Goal: Task Accomplishment & Management: Manage account settings

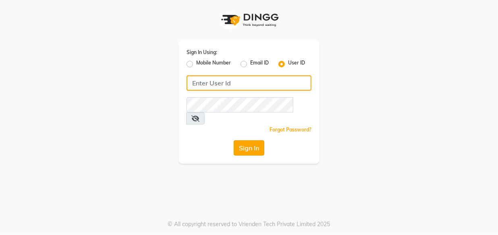
type input "e1948-11"
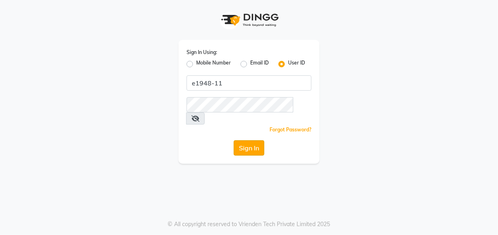
click at [255, 140] on button "Sign In" at bounding box center [249, 147] width 31 height 15
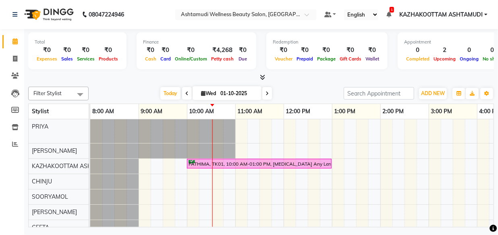
click at [259, 74] on span at bounding box center [261, 77] width 8 height 8
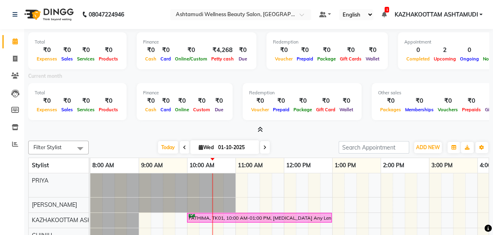
click at [256, 126] on span at bounding box center [258, 130] width 8 height 8
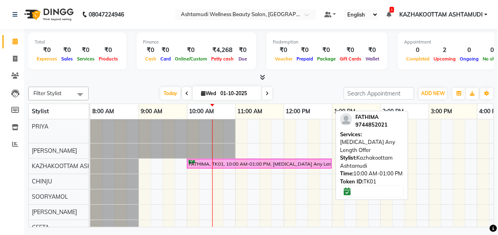
click at [218, 161] on div "FATHIMA, TK01, 10:00 AM-01:00 PM, [MEDICAL_DATA] Any Length Offer" at bounding box center [259, 164] width 143 height 8
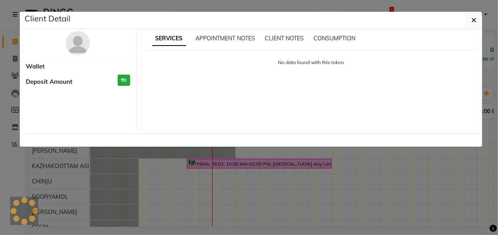
select select "6"
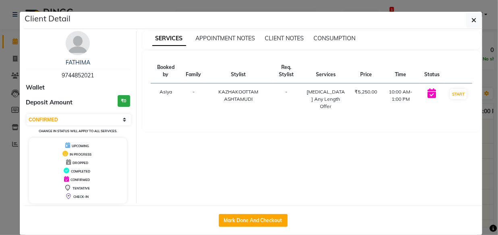
click at [466, 12] on button "button" at bounding box center [473, 19] width 15 height 15
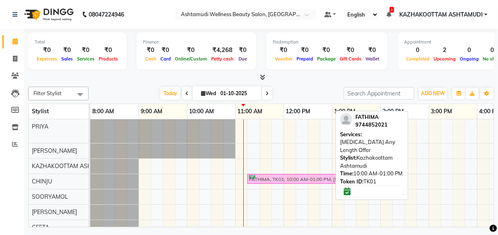
drag, startPoint x: 227, startPoint y: 161, endPoint x: 280, endPoint y: 186, distance: 58.9
click at [280, 186] on div "[PERSON_NAME], TK02, 05:00 PM-06:00 PM, Hair Restore Q10 Treatment Bc FATHIMA, …" at bounding box center [404, 215] width 628 height 192
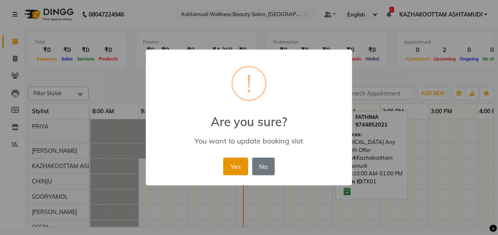
click at [238, 167] on button "Yes" at bounding box center [235, 167] width 25 height 18
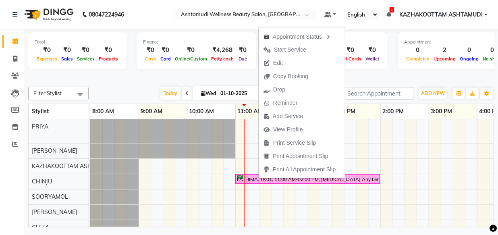
click at [200, 74] on div at bounding box center [261, 77] width 466 height 8
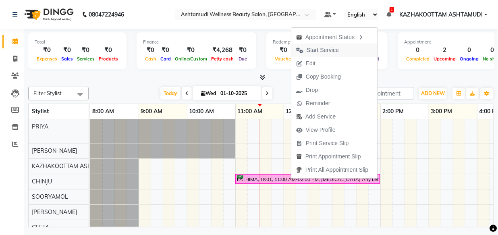
click at [329, 50] on span "Start Service" at bounding box center [323, 50] width 32 height 8
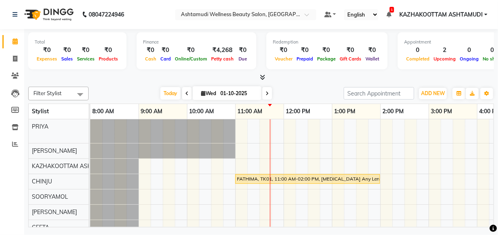
click at [263, 77] on icon at bounding box center [262, 77] width 5 height 6
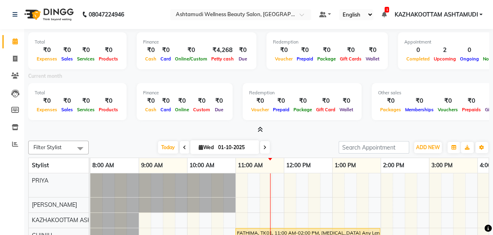
click at [258, 129] on icon at bounding box center [259, 129] width 5 height 6
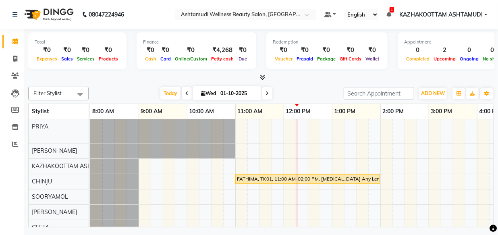
click at [307, 84] on div "Filter Stylist Select All Arya CHINJU GEETA KAZHAKOOTTAM ASHTAMUDI KRISHNA [PER…" at bounding box center [261, 155] width 466 height 144
click at [167, 22] on nav "08047224946 Select Location × Ashtamudi Wellness Beauty Salon, Kazakoottam Defa…" at bounding box center [249, 14] width 498 height 29
click at [17, 59] on icon at bounding box center [15, 59] width 4 height 6
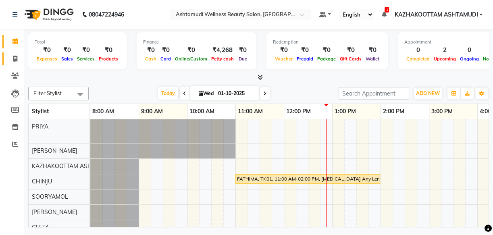
select select "service"
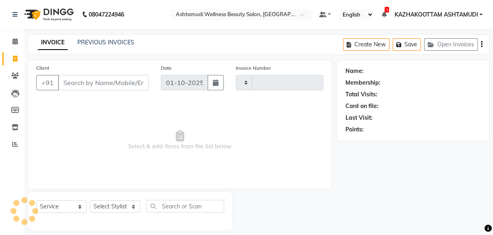
type input "4156"
select select "4662"
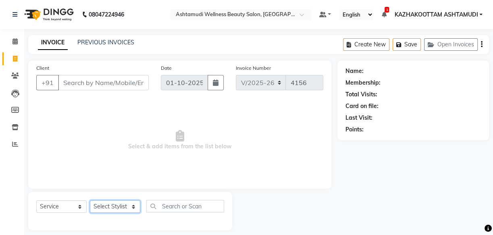
click at [129, 207] on select "Select Stylist" at bounding box center [115, 206] width 50 height 12
select select "59473"
click at [90, 200] on select "Select Stylist Arya CHINJU GEETA KAZHAKOOTTAM ASHTAMUDI KRISHNA [PERSON_NAME] […" at bounding box center [115, 206] width 50 height 12
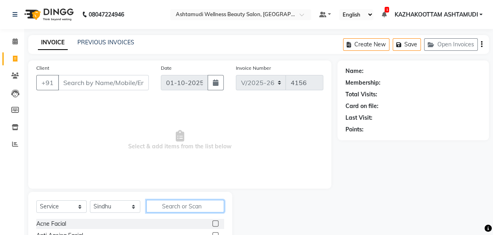
click at [166, 202] on input "text" at bounding box center [185, 206] width 78 height 12
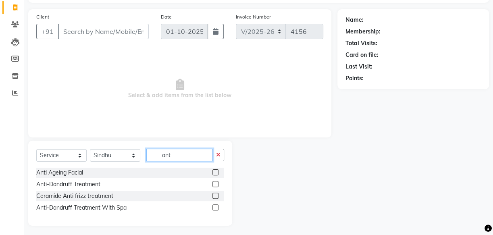
scroll to position [54, 0]
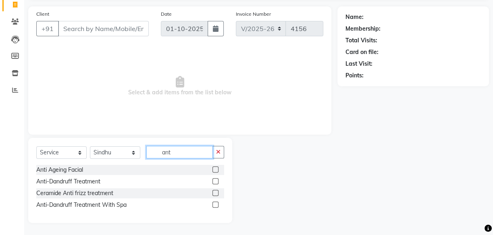
type input "ant"
click at [211, 182] on div "Anti-Dandruff Treatment" at bounding box center [130, 181] width 188 height 10
click at [215, 180] on label at bounding box center [215, 181] width 6 height 6
click at [215, 180] on input "checkbox" at bounding box center [214, 181] width 5 height 5
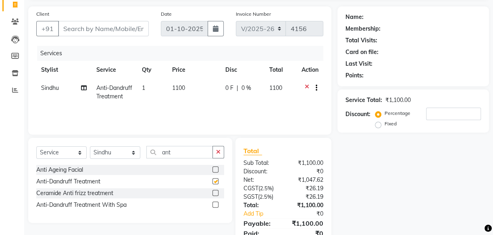
checkbox input "false"
drag, startPoint x: 187, startPoint y: 155, endPoint x: 65, endPoint y: 161, distance: 122.6
click at [65, 161] on div "Select Service Product Membership Package Voucher Prepaid Gift Card Select Styl…" at bounding box center [130, 155] width 188 height 19
type input "anti"
click at [214, 204] on label at bounding box center [215, 204] width 6 height 6
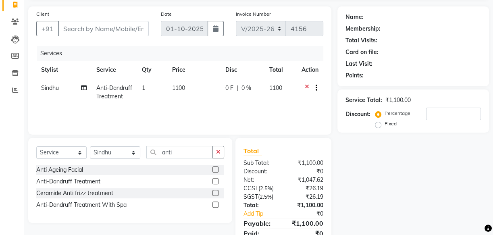
click at [214, 204] on input "checkbox" at bounding box center [214, 204] width 5 height 5
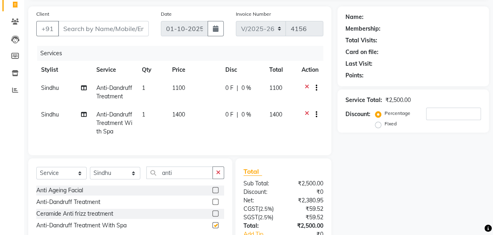
checkbox input "false"
click at [305, 86] on icon at bounding box center [307, 89] width 4 height 10
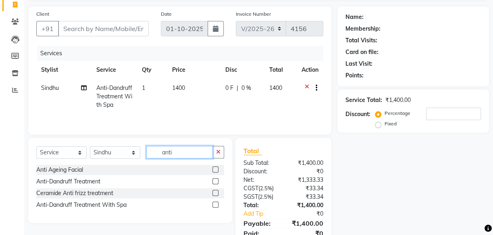
drag, startPoint x: 180, startPoint y: 150, endPoint x: 109, endPoint y: 147, distance: 71.4
click at [109, 147] on div "Select Service Product Membership Package Voucher Prepaid Gift Card Select Styl…" at bounding box center [130, 155] width 188 height 19
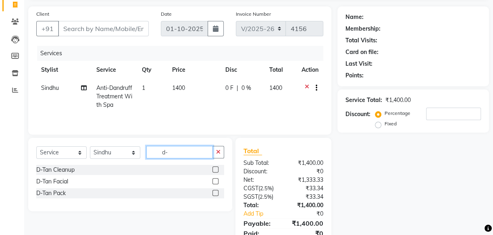
type input "d-"
click at [214, 168] on label at bounding box center [215, 169] width 6 height 6
click at [214, 168] on input "checkbox" at bounding box center [214, 169] width 5 height 5
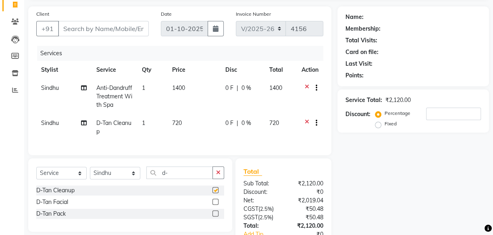
checkbox input "false"
drag, startPoint x: 190, startPoint y: 182, endPoint x: 154, endPoint y: 189, distance: 36.5
click at [154, 185] on div "Select Service Product Membership Package Voucher Prepaid Gift Card Select Styl…" at bounding box center [130, 175] width 188 height 19
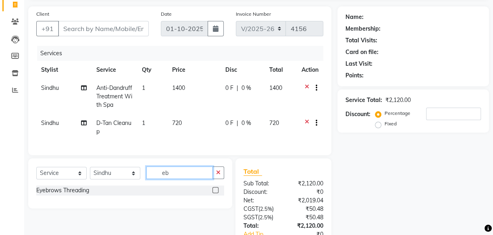
type input "eb"
click at [218, 193] on label at bounding box center [215, 190] width 6 height 6
click at [218, 193] on input "checkbox" at bounding box center [214, 190] width 5 height 5
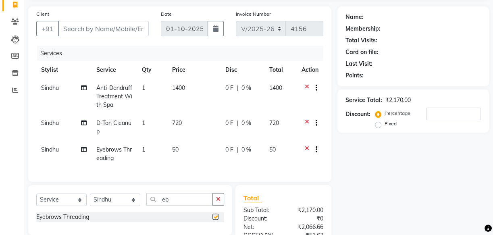
checkbox input "false"
click at [103, 31] on input "Client" at bounding box center [103, 28] width 91 height 15
drag, startPoint x: 184, startPoint y: 206, endPoint x: 160, endPoint y: 216, distance: 25.5
click at [160, 212] on div "Select Service Product Membership Package Voucher Prepaid Gift Card Select Styl…" at bounding box center [130, 202] width 188 height 19
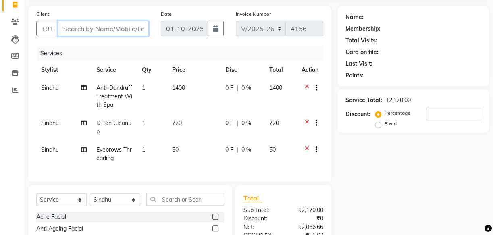
click at [92, 33] on input "Client" at bounding box center [103, 28] width 91 height 15
type input "8"
type input "0"
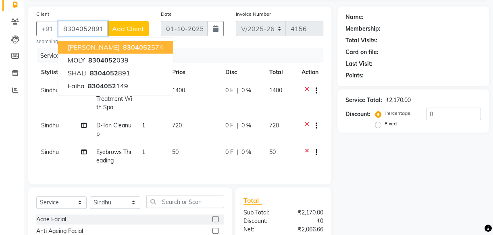
type input "8304052891"
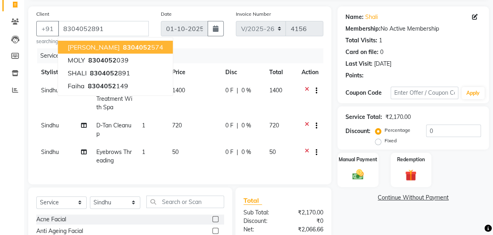
click at [214, 51] on div "Services" at bounding box center [183, 55] width 292 height 15
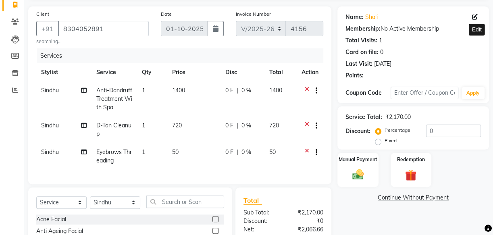
click at [475, 17] on icon at bounding box center [475, 17] width 6 height 6
click at [474, 15] on icon at bounding box center [475, 17] width 6 height 6
click at [477, 15] on icon at bounding box center [475, 17] width 6 height 6
click at [469, 15] on div "Name: [PERSON_NAME]" at bounding box center [412, 17] width 135 height 8
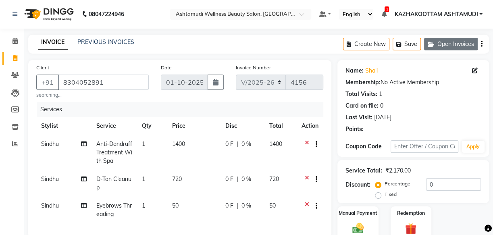
scroll to position [0, 0]
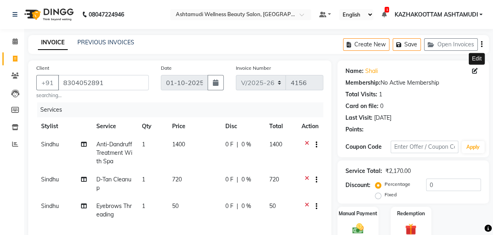
click at [473, 68] on icon at bounding box center [475, 71] width 6 height 6
click at [473, 67] on span at bounding box center [476, 71] width 9 height 8
click at [473, 68] on icon at bounding box center [475, 71] width 6 height 6
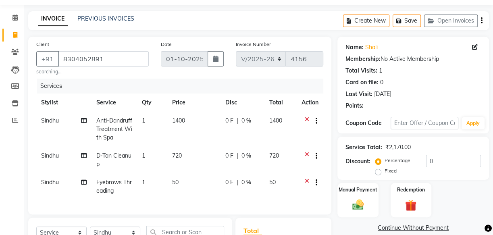
scroll to position [36, 0]
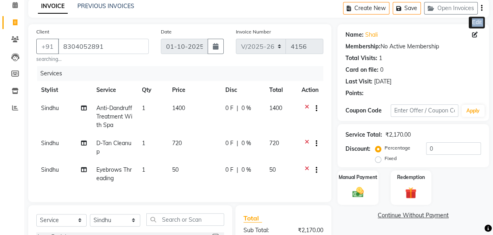
click at [473, 34] on icon at bounding box center [475, 35] width 6 height 6
click at [473, 35] on icon at bounding box center [475, 35] width 6 height 6
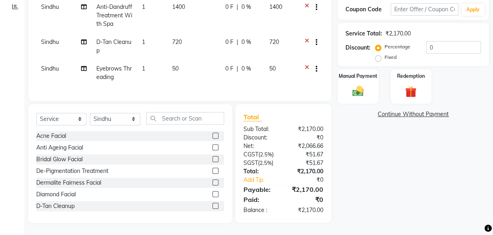
scroll to position [143, 0]
click at [80, 118] on select "Select Service Product Membership Package Voucher Prepaid Gift Card" at bounding box center [61, 119] width 50 height 12
select select "product"
click at [36, 113] on select "Select Service Product Membership Package Voucher Prepaid Gift Card" at bounding box center [61, 119] width 50 height 12
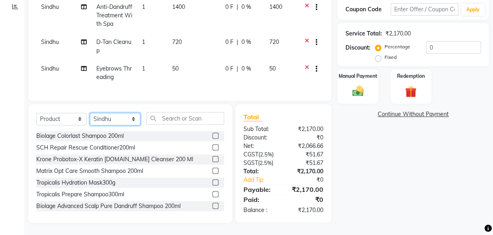
click at [113, 117] on select "Select Stylist Arya CHINJU GEETA KAZHAKOOTTAM ASHTAMUDI KRISHNA [PERSON_NAME] […" at bounding box center [115, 119] width 50 height 12
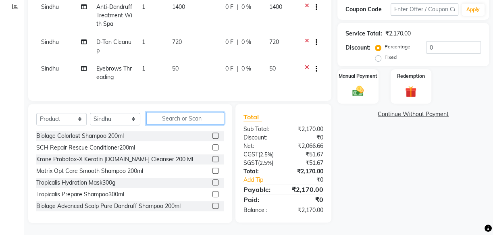
click at [178, 121] on input "text" at bounding box center [185, 118] width 78 height 12
type input "8901526980963"
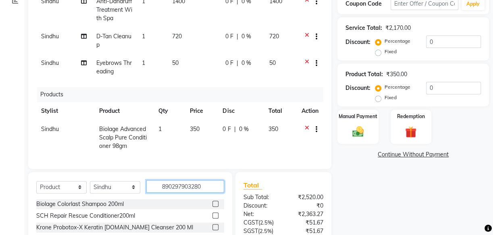
type input "8902979032803"
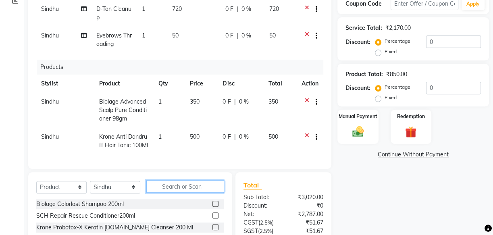
scroll to position [41, 0]
type input "8901526979332"
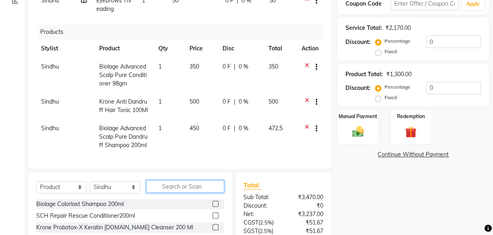
scroll to position [85, 0]
type input "8901526406722"
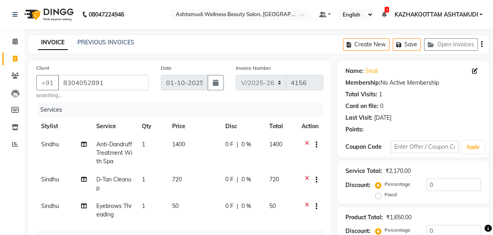
scroll to position [36, 0]
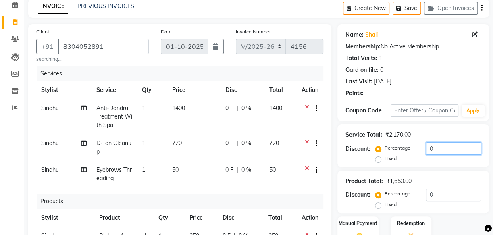
click at [427, 148] on input "0" at bounding box center [453, 148] width 55 height 12
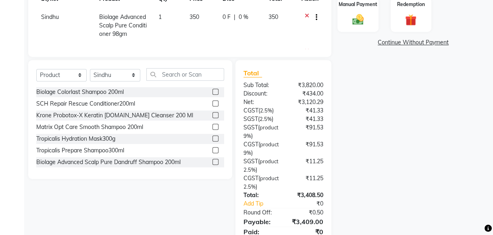
scroll to position [220, 0]
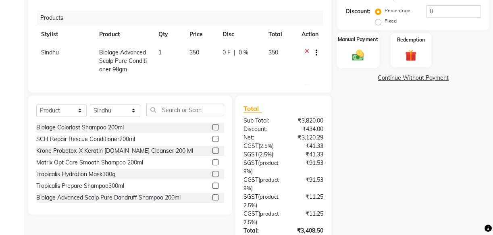
type input "20"
click at [342, 48] on div "Manual Payment" at bounding box center [357, 50] width 43 height 36
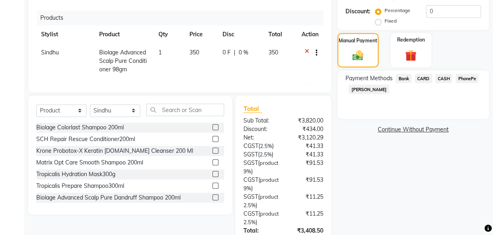
click at [423, 81] on span "CARD" at bounding box center [423, 78] width 17 height 9
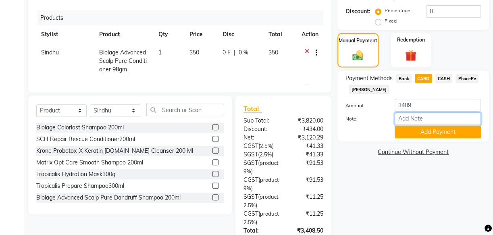
click at [431, 117] on input "Note:" at bounding box center [437, 118] width 86 height 12
type input "[PERSON_NAME]"
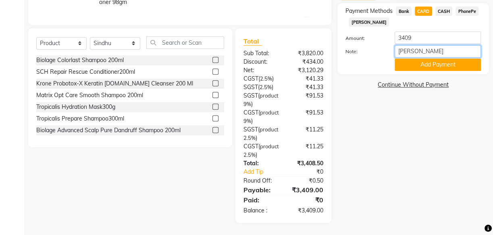
scroll to position [305, 0]
click at [441, 58] on button "Add Payment" at bounding box center [437, 64] width 86 height 12
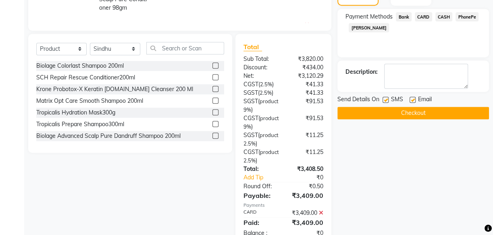
scroll to position [268, 0]
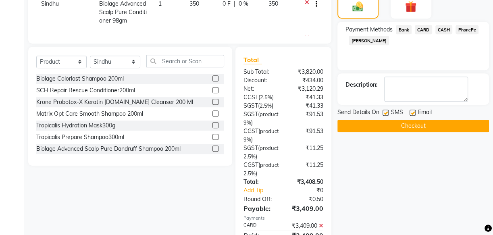
click at [384, 112] on label at bounding box center [385, 113] width 6 height 6
click at [384, 112] on input "checkbox" at bounding box center [384, 112] width 5 height 5
checkbox input "false"
click at [411, 112] on label at bounding box center [412, 113] width 6 height 6
click at [411, 112] on input "checkbox" at bounding box center [411, 112] width 5 height 5
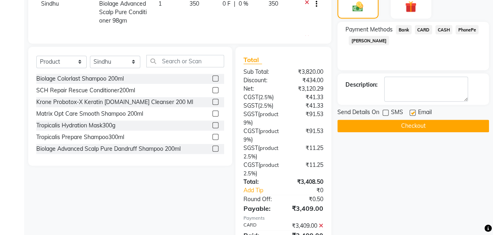
checkbox input "false"
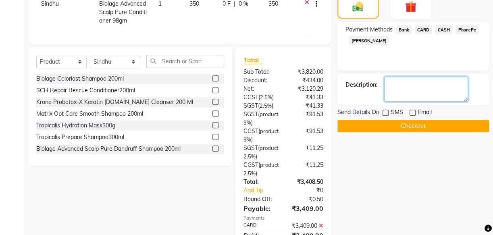
click at [398, 87] on textarea at bounding box center [426, 89] width 84 height 25
type textarea "ust"
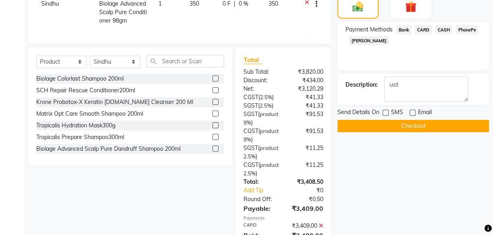
click at [417, 125] on button "Checkout" at bounding box center [412, 126] width 151 height 12
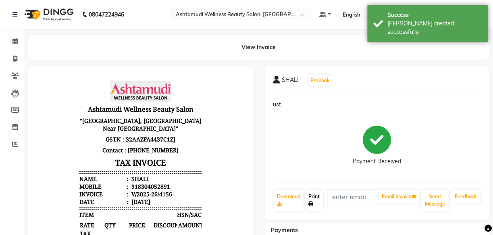
click at [314, 198] on link "Print" at bounding box center [314, 200] width 18 height 21
click at [14, 41] on icon at bounding box center [14, 41] width 5 height 6
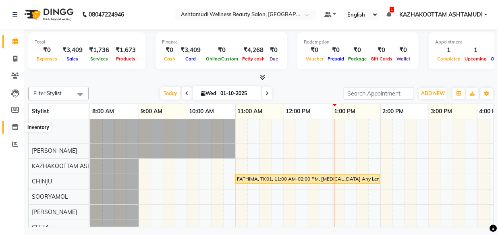
click at [13, 130] on icon at bounding box center [15, 127] width 7 height 6
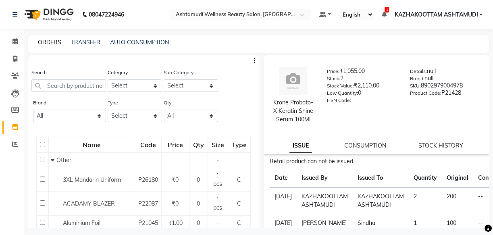
click at [52, 43] on link "ORDERS" at bounding box center [49, 42] width 23 height 7
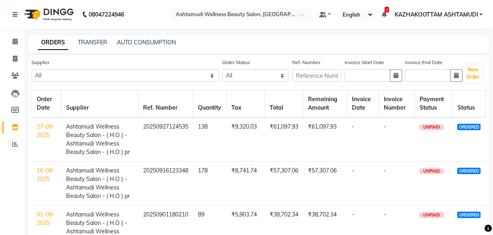
click at [44, 129] on link "27-09-2025" at bounding box center [46, 131] width 18 height 16
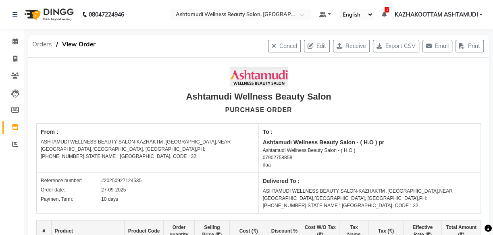
click at [33, 44] on span "Orders" at bounding box center [42, 44] width 28 height 15
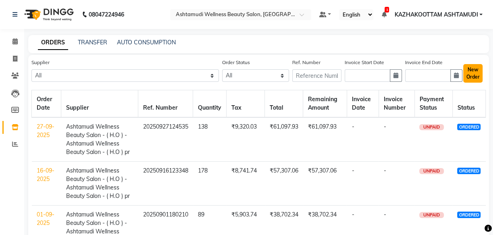
click at [470, 75] on button "New Order" at bounding box center [472, 73] width 19 height 19
select select "true"
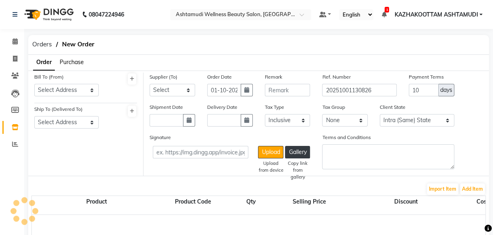
select select "1792"
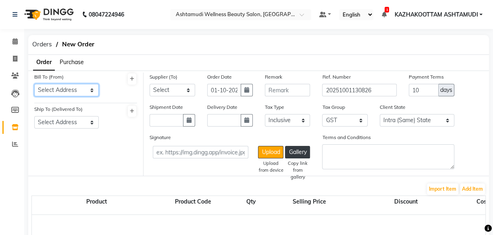
click at [81, 88] on select "Select Address ASHTAMUDI WELLNESS BEAUTY SALON-KAZHAKTM ,[GEOGRAPHIC_DATA],NEAR…" at bounding box center [66, 90] width 64 height 12
select select "1020"
click at [34, 84] on select "Select Address ASHTAMUDI WELLNESS BEAUTY SALON-KAZHAKTM ,[GEOGRAPHIC_DATA],NEAR…" at bounding box center [66, 90] width 64 height 12
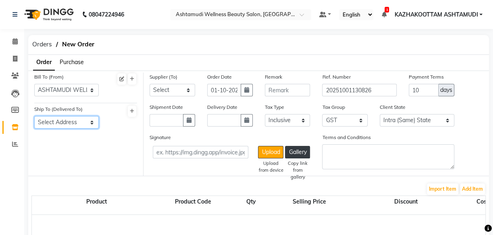
click at [87, 121] on select "Select Address ASHTAMUDI WELLNESS BEAUTY SALON-KAZHAKTM ,[GEOGRAPHIC_DATA],NEAR…" at bounding box center [66, 122] width 64 height 12
select select "1021"
click at [34, 116] on select "Select Address ASHTAMUDI WELLNESS BEAUTY SALON-KAZHAKTM ,[GEOGRAPHIC_DATA],NEAR…" at bounding box center [66, 122] width 64 height 12
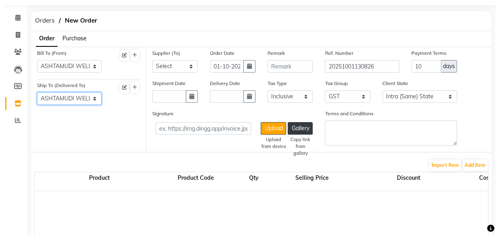
scroll to position [36, 0]
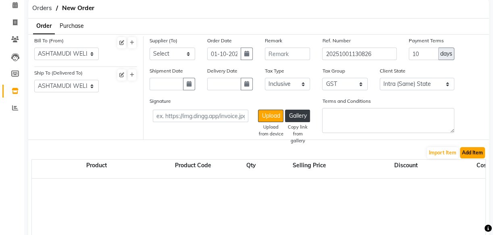
click at [467, 150] on button "Add Item" at bounding box center [472, 152] width 25 height 11
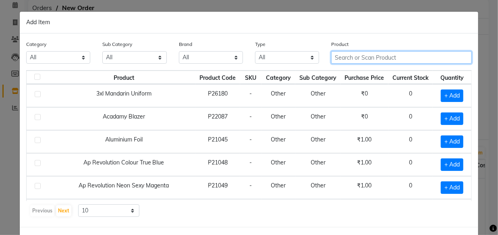
click at [388, 56] on input "text" at bounding box center [401, 57] width 141 height 12
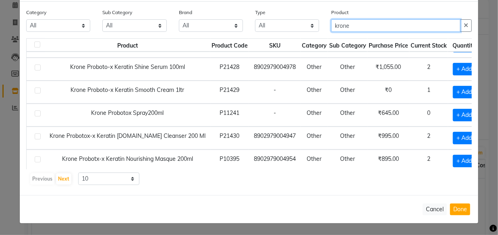
scroll to position [111, 0]
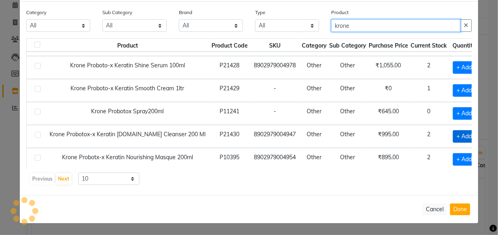
type input "krone"
click at [453, 135] on span "+ Add" at bounding box center [464, 136] width 23 height 12
checkbox input "true"
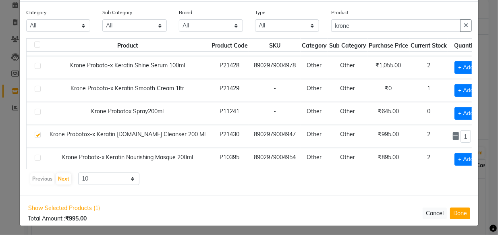
click at [473, 135] on icon at bounding box center [475, 136] width 5 height 6
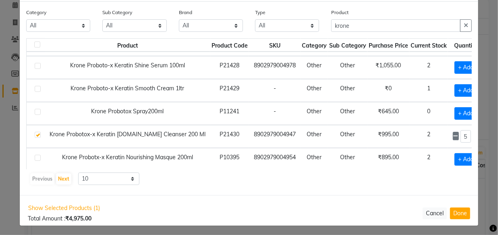
type input "6"
click at [454, 153] on span "+ Add" at bounding box center [465, 159] width 23 height 12
checkbox input "true"
click at [458, 158] on td "1" at bounding box center [465, 159] width 35 height 23
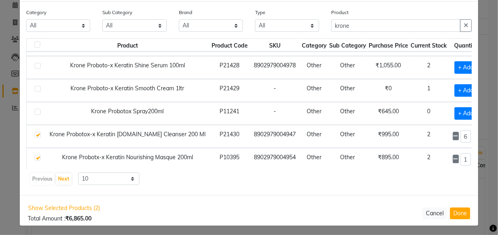
click at [458, 158] on td "1" at bounding box center [465, 159] width 35 height 23
click at [473, 157] on icon at bounding box center [475, 159] width 5 height 6
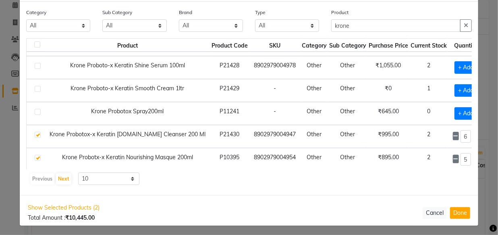
click at [473, 157] on icon at bounding box center [475, 159] width 5 height 6
type input "6"
drag, startPoint x: 348, startPoint y: 24, endPoint x: 254, endPoint y: 12, distance: 94.7
click at [257, 15] on div "Category All Hair Skin Makeup Personal Care Appliances [PERSON_NAME] Waxing Dis…" at bounding box center [249, 23] width 458 height 30
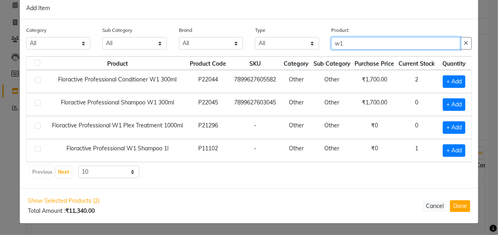
scroll to position [13, 0]
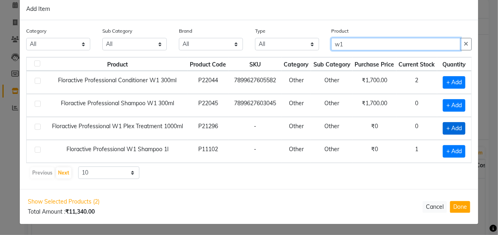
type input "w1"
click at [448, 129] on span "+ Add" at bounding box center [454, 128] width 23 height 12
checkbox input "true"
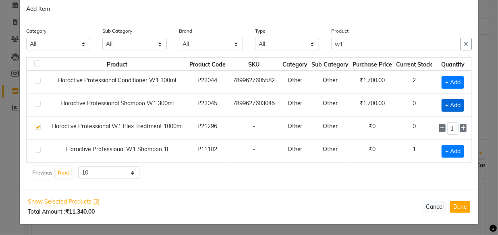
click at [453, 104] on span "+ Add" at bounding box center [453, 105] width 23 height 12
checkbox input "true"
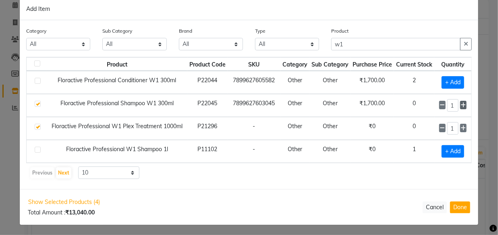
click at [462, 104] on icon at bounding box center [463, 105] width 5 height 6
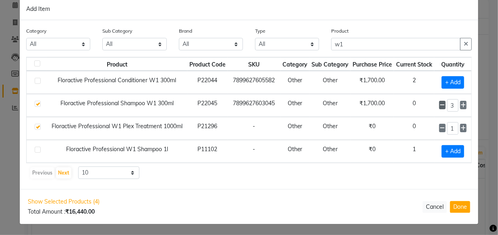
click at [440, 106] on icon at bounding box center [442, 105] width 5 height 6
type input "2"
drag, startPoint x: 355, startPoint y: 43, endPoint x: 218, endPoint y: 36, distance: 136.7
click at [235, 38] on div "Category All Hair Skin Makeup Personal Care Appliances [PERSON_NAME] Waxing Dis…" at bounding box center [249, 42] width 458 height 30
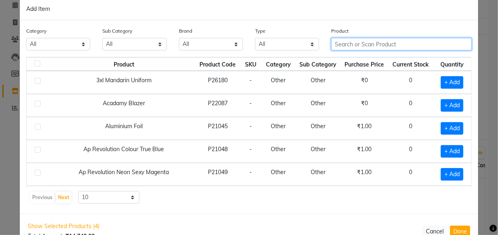
click at [373, 44] on input "text" at bounding box center [401, 44] width 141 height 12
click at [336, 43] on input "text" at bounding box center [401, 44] width 141 height 12
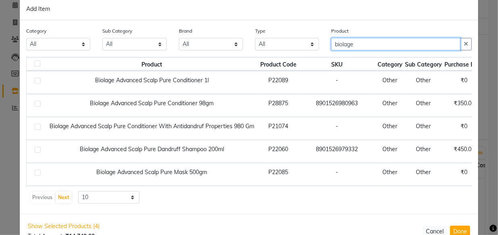
type input "biolage"
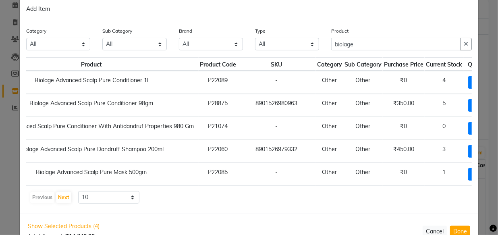
scroll to position [0, 67]
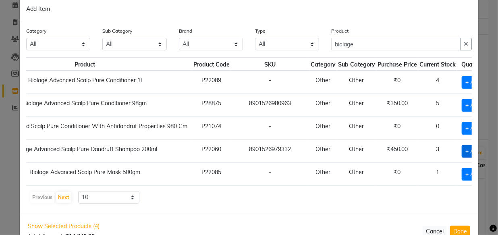
click at [462, 153] on span "+ Add" at bounding box center [473, 151] width 23 height 12
checkbox input "true"
click at [482, 148] on icon at bounding box center [484, 151] width 5 height 6
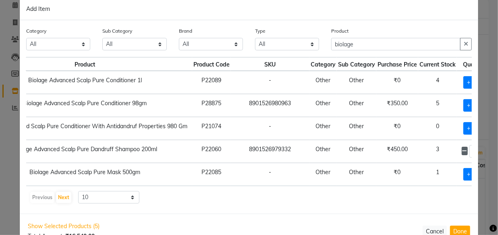
click at [462, 152] on icon at bounding box center [464, 151] width 5 height 6
type input "3"
click at [463, 81] on span "+ Add" at bounding box center [474, 82] width 23 height 12
checkbox input "true"
click at [482, 82] on icon at bounding box center [484, 82] width 5 height 6
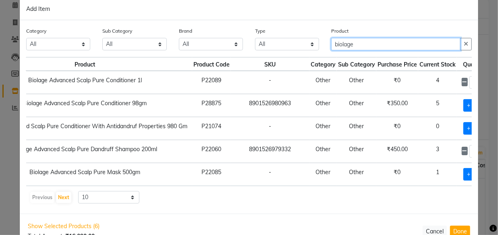
drag, startPoint x: 354, startPoint y: 44, endPoint x: 237, endPoint y: 24, distance: 118.6
click at [237, 24] on div "Category All Hair Skin Makeup Personal Care Appliances [PERSON_NAME] Waxing Dis…" at bounding box center [249, 116] width 458 height 193
click at [300, 25] on div "Category All Hair Skin Makeup Personal Care Appliances [PERSON_NAME] Waxing Dis…" at bounding box center [249, 116] width 458 height 193
click at [462, 84] on icon at bounding box center [464, 82] width 5 height 6
type input "1"
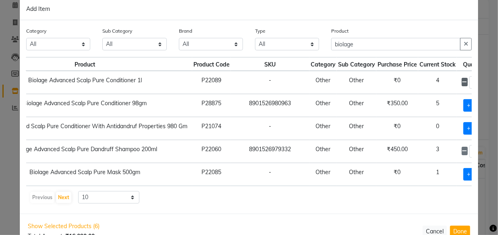
click at [462, 84] on icon at bounding box center [464, 82] width 5 height 6
checkbox input "false"
click at [463, 108] on span "+ Add" at bounding box center [474, 105] width 23 height 12
checkbox input "true"
click at [482, 102] on icon at bounding box center [484, 105] width 5 height 6
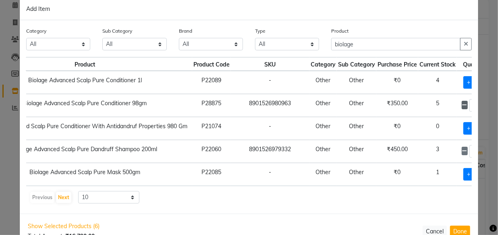
click at [462, 104] on icon at bounding box center [464, 105] width 5 height 6
type input "1"
click at [481, 151] on span at bounding box center [484, 151] width 6 height 8
type input "4"
click at [482, 106] on icon at bounding box center [484, 105] width 5 height 6
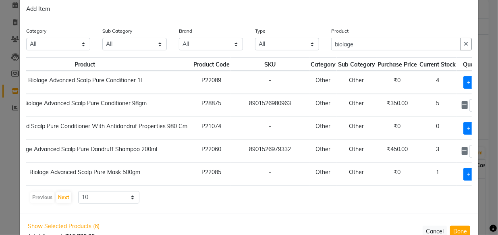
type input "2"
drag, startPoint x: 359, startPoint y: 44, endPoint x: 281, endPoint y: 45, distance: 77.8
click at [281, 45] on div "Category All Hair Skin Makeup Personal Care Appliances [PERSON_NAME] Waxing Dis…" at bounding box center [249, 42] width 458 height 30
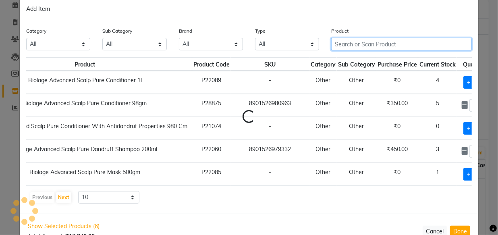
scroll to position [0, 0]
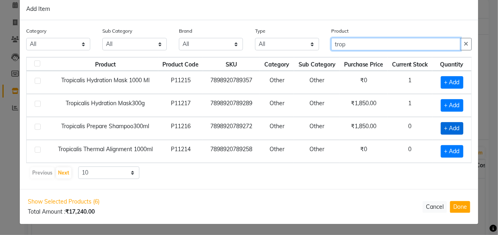
type input "trop"
click at [447, 125] on span "+ Add" at bounding box center [452, 128] width 23 height 12
checkbox input "true"
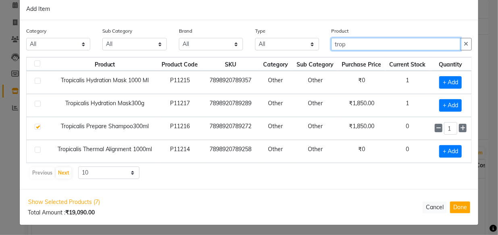
drag, startPoint x: 352, startPoint y: 44, endPoint x: 250, endPoint y: 21, distance: 104.5
click at [263, 27] on div "Category All Hair Skin Makeup Personal Care Appliances [PERSON_NAME] Waxing Dis…" at bounding box center [249, 42] width 458 height 30
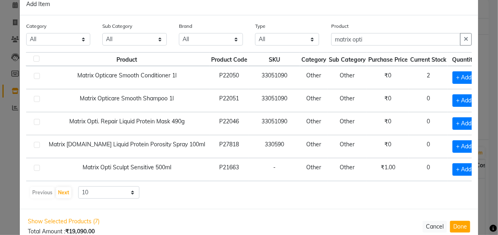
scroll to position [34, 0]
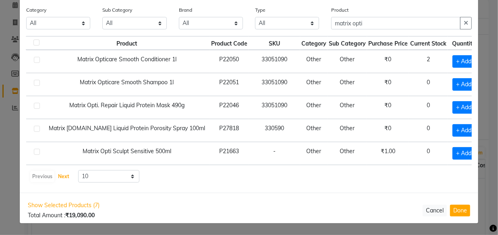
click at [56, 173] on button "Next" at bounding box center [63, 176] width 15 height 11
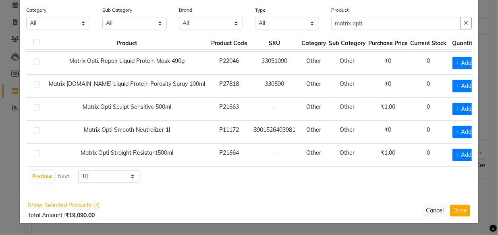
scroll to position [48, 1]
click at [59, 174] on div "Previous Next" at bounding box center [50, 176] width 43 height 13
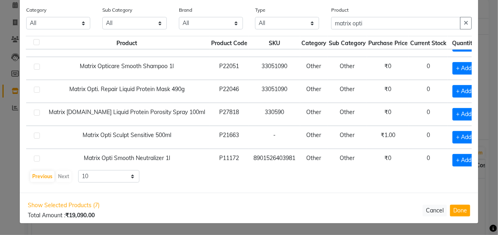
scroll to position [0, 1]
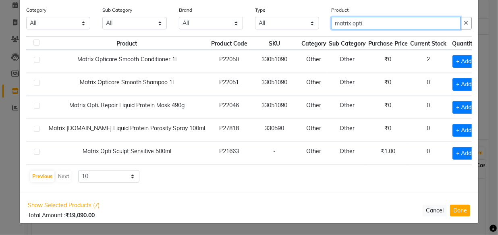
click at [358, 22] on input "matrix opti" at bounding box center [395, 23] width 129 height 12
click at [360, 22] on input "matrix opti" at bounding box center [395, 23] width 129 height 12
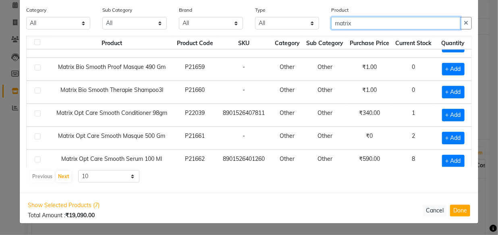
scroll to position [111, 0]
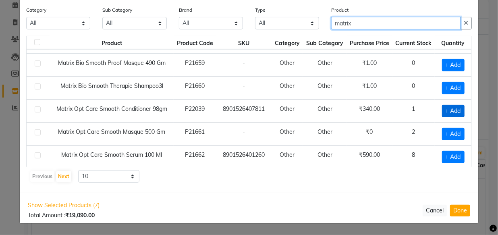
type input "matrix"
click at [443, 112] on span "+ Add" at bounding box center [453, 111] width 23 height 12
checkbox input "true"
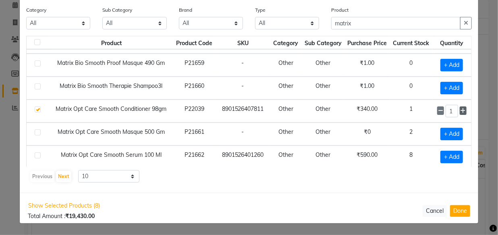
click at [460, 110] on icon at bounding box center [462, 111] width 5 height 6
type input "3"
click at [66, 175] on button "Next" at bounding box center [63, 176] width 15 height 11
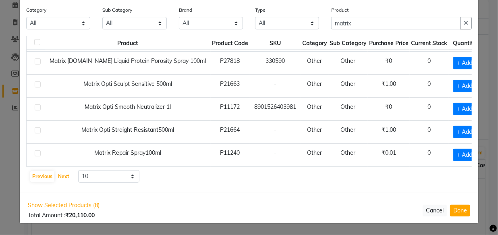
scroll to position [117, 0]
click at [66, 178] on button "Next" at bounding box center [63, 176] width 15 height 11
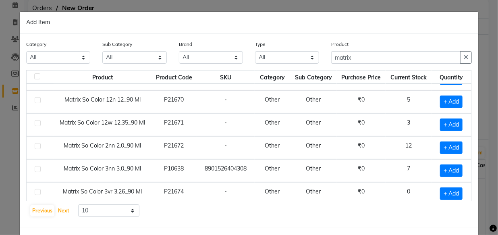
scroll to position [110, 0]
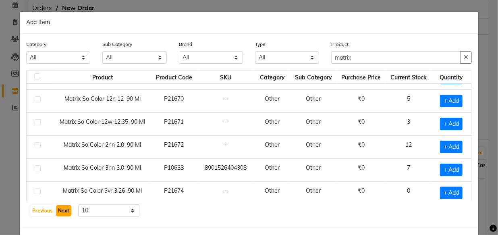
click at [60, 208] on button "Next" at bounding box center [63, 210] width 15 height 11
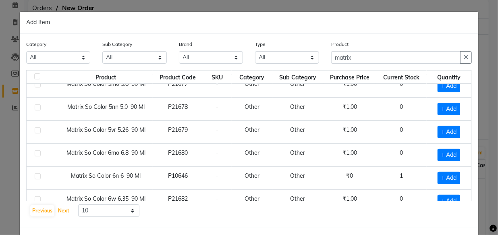
scroll to position [0, 0]
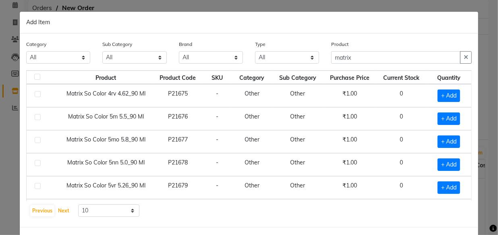
click at [60, 214] on button "Next" at bounding box center [63, 210] width 15 height 11
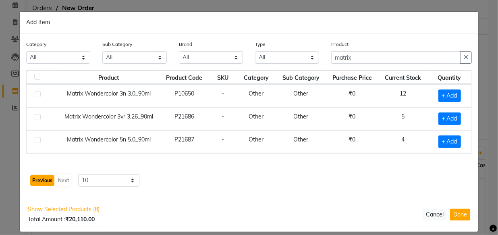
click at [32, 180] on button "Previous" at bounding box center [42, 180] width 24 height 11
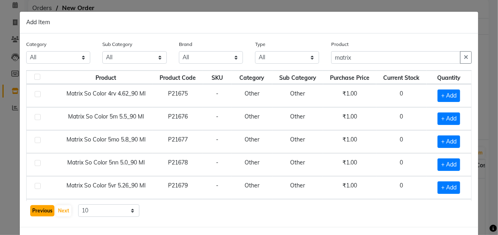
drag, startPoint x: 33, startPoint y: 209, endPoint x: 37, endPoint y: 209, distance: 4.5
click at [35, 209] on button "Previous" at bounding box center [42, 210] width 24 height 11
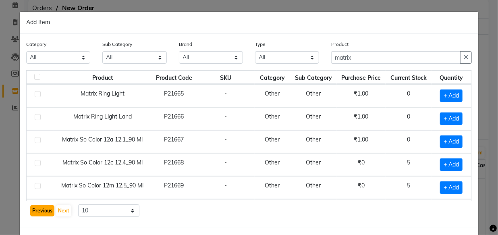
click at [35, 211] on button "Previous" at bounding box center [42, 210] width 24 height 11
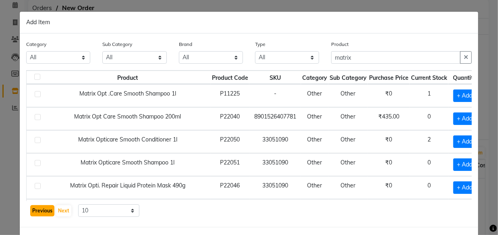
click at [34, 211] on button "Previous" at bounding box center [42, 210] width 24 height 11
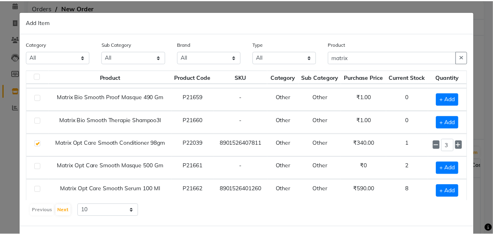
scroll to position [34, 0]
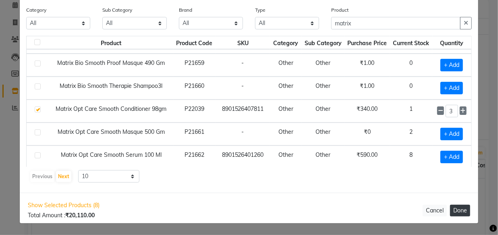
click at [462, 209] on button "Done" at bounding box center [460, 211] width 20 height 12
select select "1792"
select select "4708"
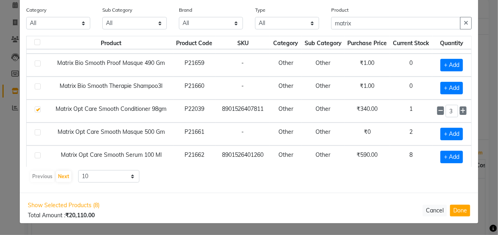
select select "4708"
select select "1792"
select select "4708"
select select "1792"
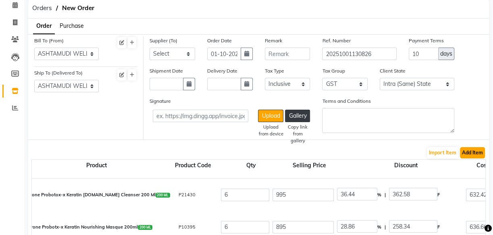
click at [472, 157] on button "Add Item" at bounding box center [472, 152] width 25 height 11
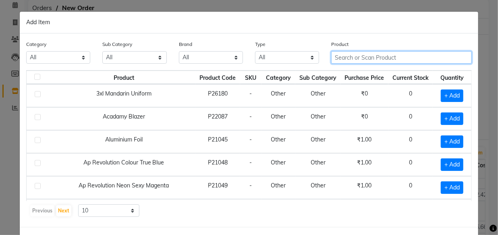
click at [362, 60] on input "text" at bounding box center [401, 57] width 141 height 12
paste input "Matrix Opt Care Smooth Shampoo 200ml"
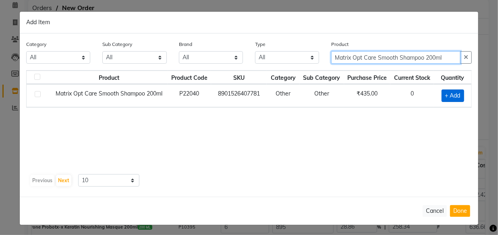
type input "Matrix Opt Care Smooth Shampoo 200ml"
click at [452, 95] on span "+ Add" at bounding box center [453, 95] width 23 height 12
checkbox input "true"
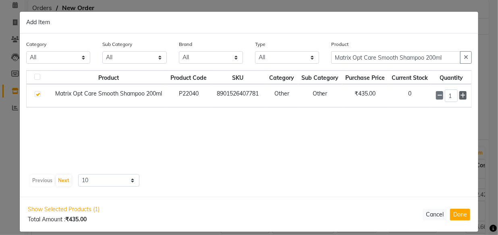
click at [461, 93] on icon at bounding box center [462, 96] width 5 height 6
click at [460, 93] on icon at bounding box center [462, 96] width 5 height 6
type input "4"
click at [463, 215] on button "Done" at bounding box center [460, 215] width 20 height 12
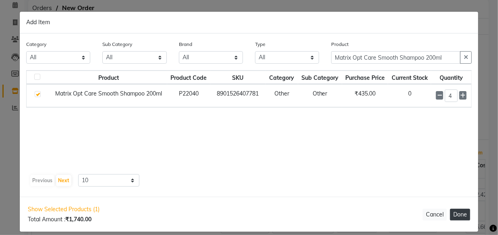
select select "4708"
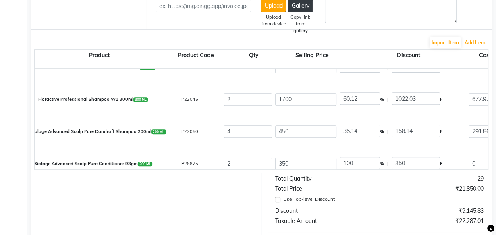
scroll to position [79, 0]
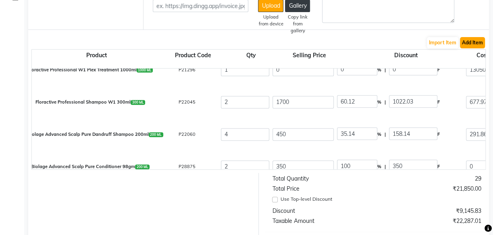
click at [480, 38] on button "Add Item" at bounding box center [472, 42] width 25 height 11
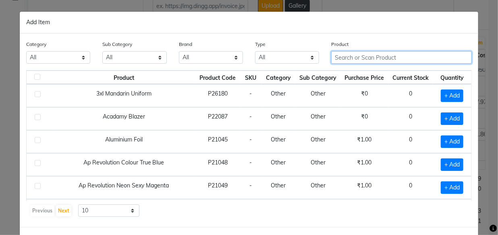
click at [361, 53] on input "text" at bounding box center [401, 57] width 141 height 12
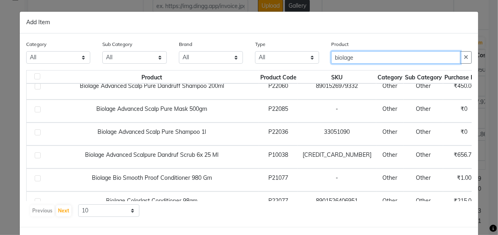
scroll to position [36, 0]
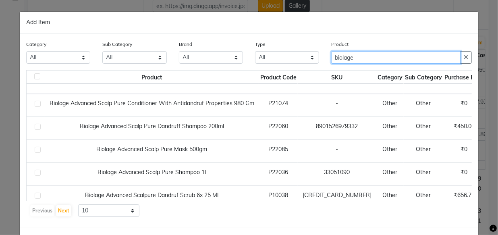
type input "biolage"
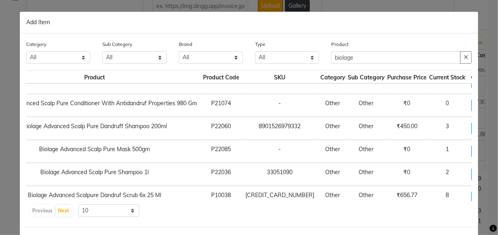
scroll to position [36, 67]
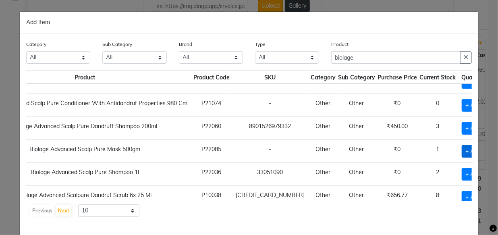
click at [462, 147] on span "+ Add" at bounding box center [473, 151] width 23 height 12
checkbox input "true"
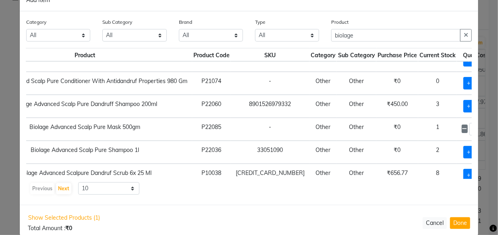
scroll to position [34, 0]
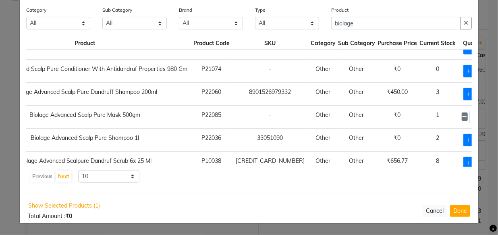
click at [482, 114] on icon at bounding box center [484, 117] width 5 height 6
click at [482, 116] on icon at bounding box center [484, 117] width 5 height 6
type input "3"
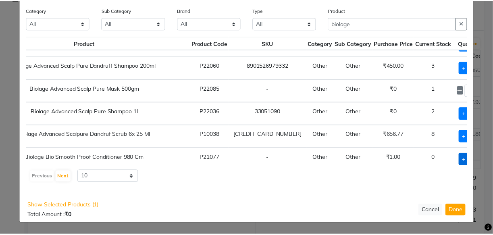
scroll to position [117, 67]
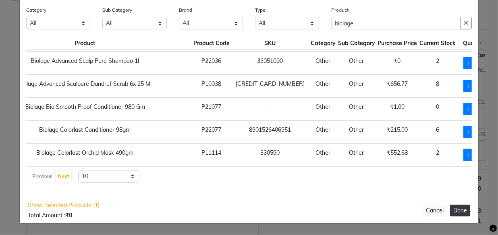
click at [460, 211] on button "Done" at bounding box center [460, 211] width 20 height 12
select select "1792"
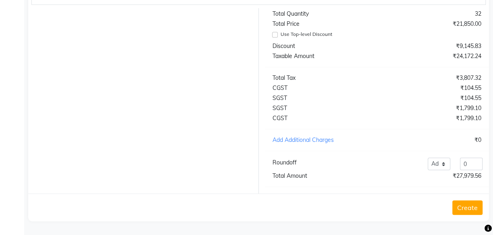
scroll to position [317, 0]
click at [475, 209] on button "Create" at bounding box center [467, 207] width 30 height 15
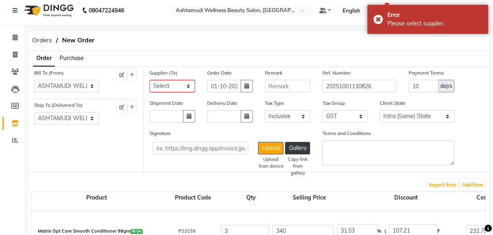
scroll to position [0, 0]
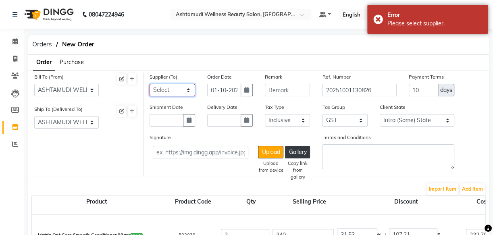
click at [178, 95] on select "Select Ashtamudi Wellness Beauty Salon - ( H.O ) - Ashtamudi Wellness Beauty Sa…" at bounding box center [172, 90] width 46 height 12
select select "2749"
click at [149, 84] on select "Select Ashtamudi Wellness Beauty Salon - ( H.O ) - Ashtamudi Wellness Beauty Sa…" at bounding box center [172, 90] width 46 height 12
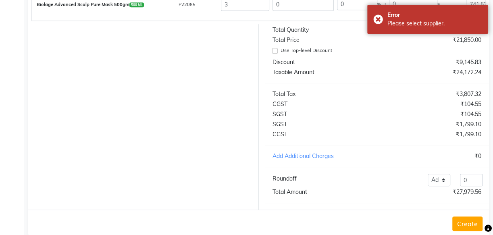
scroll to position [317, 0]
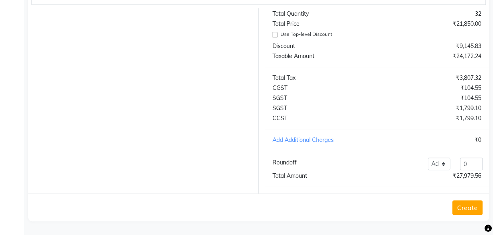
click at [463, 207] on button "Create" at bounding box center [467, 207] width 30 height 15
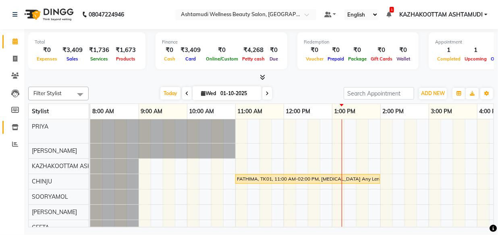
click at [16, 130] on icon at bounding box center [15, 127] width 7 height 6
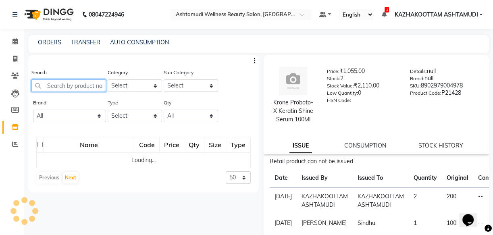
click at [66, 88] on input "text" at bounding box center [68, 85] width 75 height 12
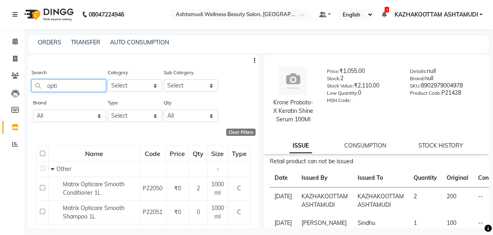
drag, startPoint x: 65, startPoint y: 90, endPoint x: 0, endPoint y: 64, distance: 69.8
click at [0, 67] on app-home "08047224946 Select Location × Ashtamudi Wellness Beauty Salon, Kazakoottam Defa…" at bounding box center [246, 120] width 493 height 240
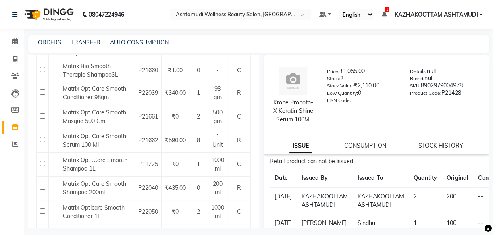
scroll to position [256, 0]
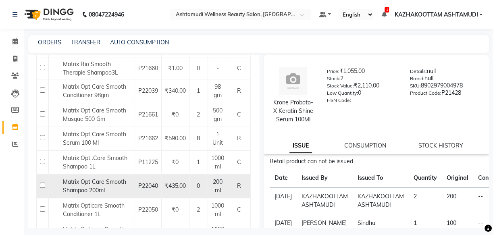
type input "matrix"
click at [94, 194] on span "Matrix Opt Care Smooth Shampoo 200ml" at bounding box center [94, 186] width 63 height 16
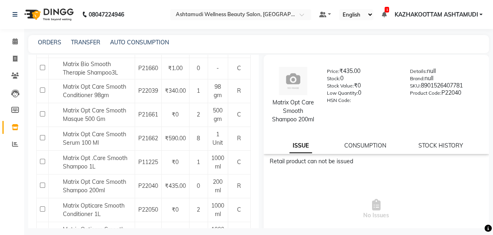
drag, startPoint x: 276, startPoint y: 104, endPoint x: 308, endPoint y: 131, distance: 42.9
click at [312, 132] on div "Matrix Opt Care Smooth Shampoo 200ml Price: ₹435.00 Stock: 0 Stock Value: ₹0 Lo…" at bounding box center [376, 95] width 238 height 73
click at [272, 104] on div "Matrix Opt Care Smooth Shampoo 200ml" at bounding box center [293, 110] width 43 height 25
drag, startPoint x: 272, startPoint y: 104, endPoint x: 281, endPoint y: 115, distance: 14.3
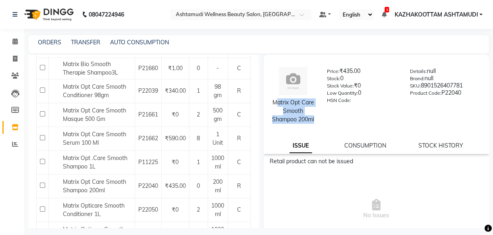
click at [281, 115] on div "Matrix Opt Care Smooth Shampoo 200ml" at bounding box center [293, 110] width 43 height 25
copy div "Matrix Opt Care Smooth Shampoo 200ml"
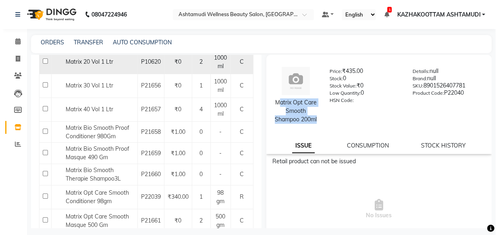
scroll to position [146, 0]
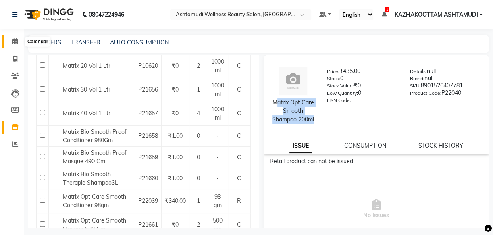
click at [15, 43] on icon at bounding box center [14, 41] width 5 height 6
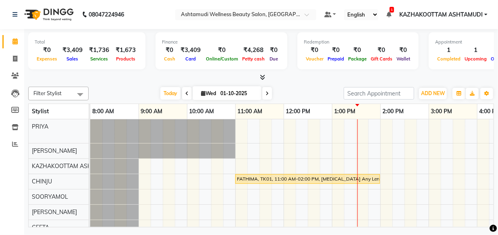
click at [2, 35] on link "Calendar" at bounding box center [11, 41] width 19 height 13
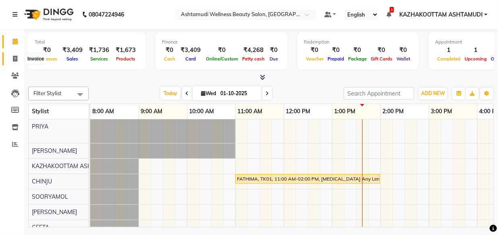
click at [14, 60] on icon at bounding box center [15, 59] width 4 height 6
select select "service"
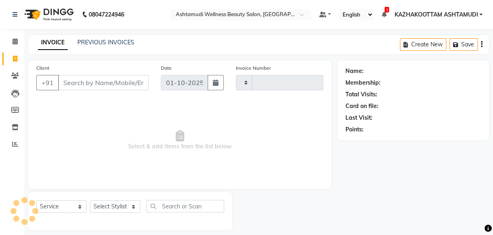
type input "4157"
select select "4662"
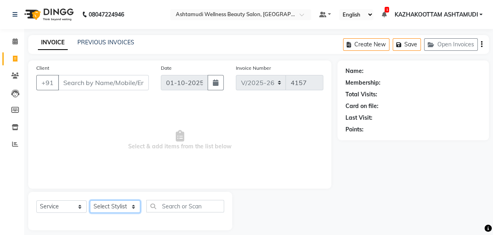
click at [132, 205] on select "Select Stylist Arya CHINJU GEETA KAZHAKOOTTAM ASHTAMUDI KRISHNA [PERSON_NAME] […" at bounding box center [115, 206] width 50 height 12
select select "59473"
click at [90, 200] on select "Select Stylist Arya CHINJU GEETA KAZHAKOOTTAM ASHTAMUDI KRISHNA [PERSON_NAME] […" at bounding box center [115, 206] width 50 height 12
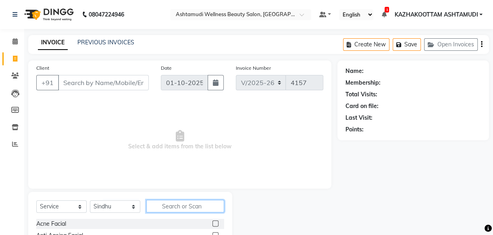
click at [169, 205] on input "text" at bounding box center [185, 206] width 78 height 12
type input "eb"
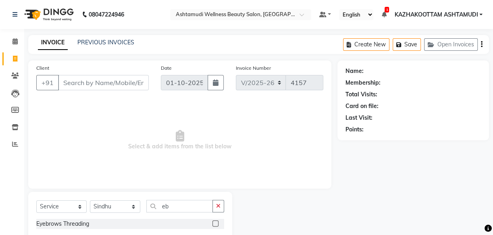
click at [214, 221] on label at bounding box center [215, 223] width 6 height 6
click at [214, 221] on input "checkbox" at bounding box center [214, 223] width 5 height 5
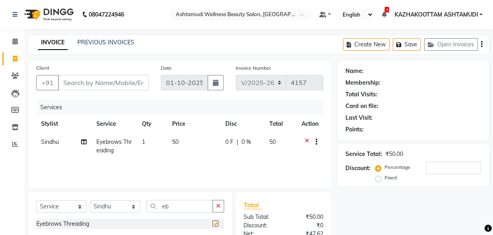
checkbox input "false"
click at [89, 89] on input "Client" at bounding box center [103, 82] width 91 height 15
type input "9"
type input "0"
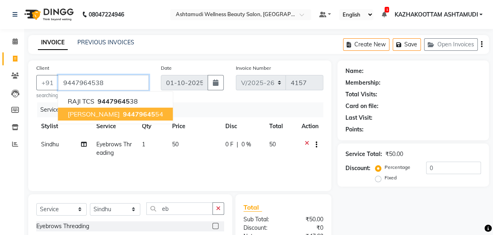
type input "9447964538"
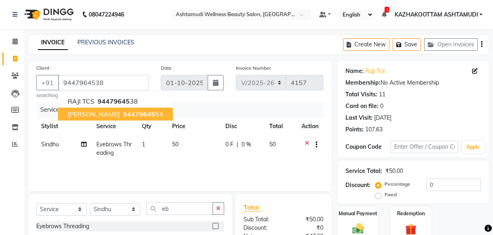
click at [215, 92] on div "Date 01-10-2025" at bounding box center [192, 81] width 75 height 35
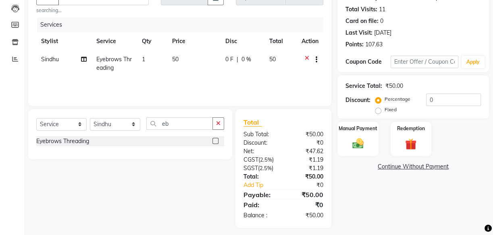
scroll to position [90, 0]
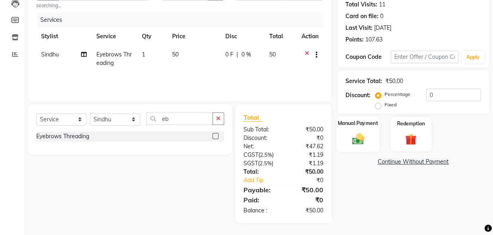
click at [354, 126] on div "Manual Payment" at bounding box center [357, 134] width 43 height 36
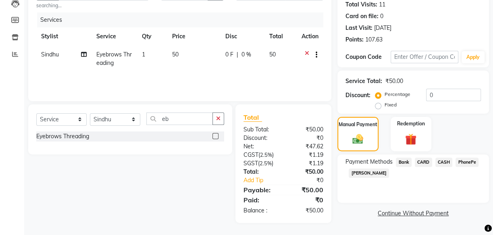
click at [447, 160] on span "CASH" at bounding box center [443, 162] width 17 height 9
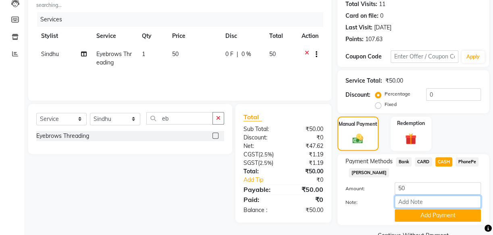
click at [415, 201] on input "Note:" at bounding box center [437, 201] width 86 height 12
type input "[PERSON_NAME]"
click at [442, 212] on button "Add Payment" at bounding box center [437, 215] width 86 height 12
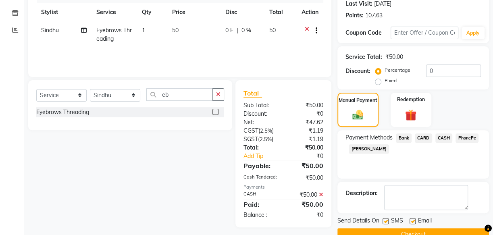
scroll to position [127, 0]
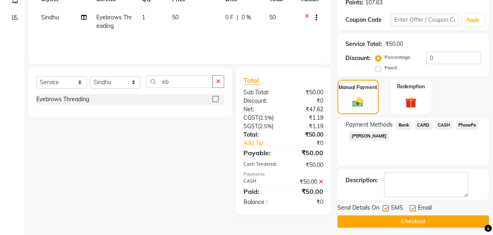
click at [388, 210] on div "SMS" at bounding box center [395, 208] width 27 height 10
click at [386, 208] on label at bounding box center [385, 208] width 6 height 6
click at [386, 208] on input "checkbox" at bounding box center [384, 208] width 5 height 5
checkbox input "false"
drag, startPoint x: 410, startPoint y: 208, endPoint x: 412, endPoint y: 217, distance: 8.9
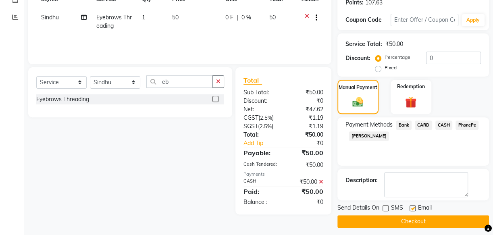
click at [410, 209] on label at bounding box center [412, 208] width 6 height 6
click at [410, 209] on input "checkbox" at bounding box center [411, 208] width 5 height 5
checkbox input "false"
click at [414, 218] on button "Checkout" at bounding box center [412, 221] width 151 height 12
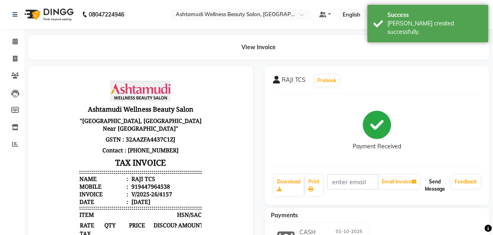
drag, startPoint x: 435, startPoint y: 188, endPoint x: 427, endPoint y: 191, distance: 8.3
click at [433, 191] on button "Send Message" at bounding box center [434, 185] width 27 height 21
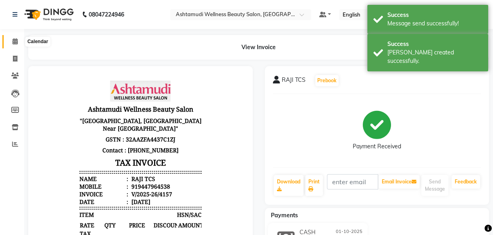
click at [16, 44] on icon at bounding box center [14, 41] width 5 height 6
